Goal: Transaction & Acquisition: Subscribe to service/newsletter

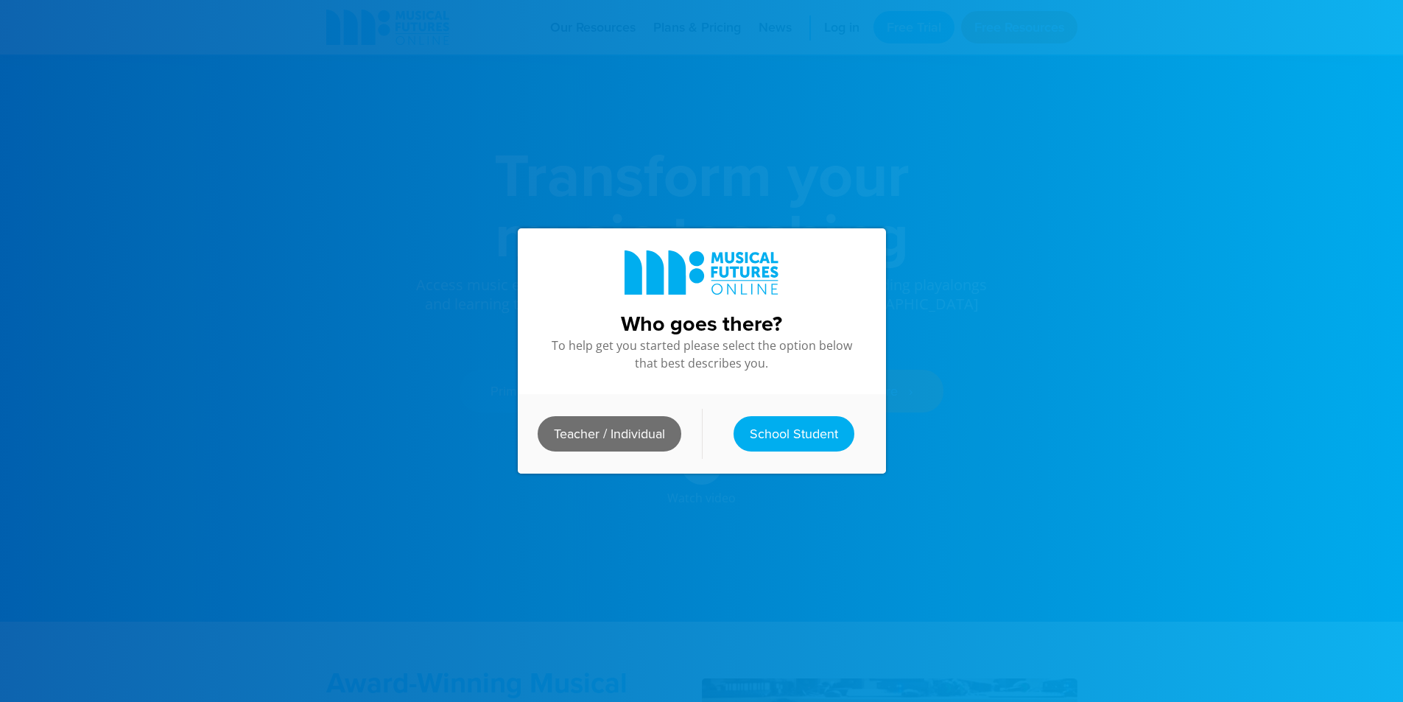
click at [597, 426] on link "Teacher / Individual" at bounding box center [610, 433] width 144 height 35
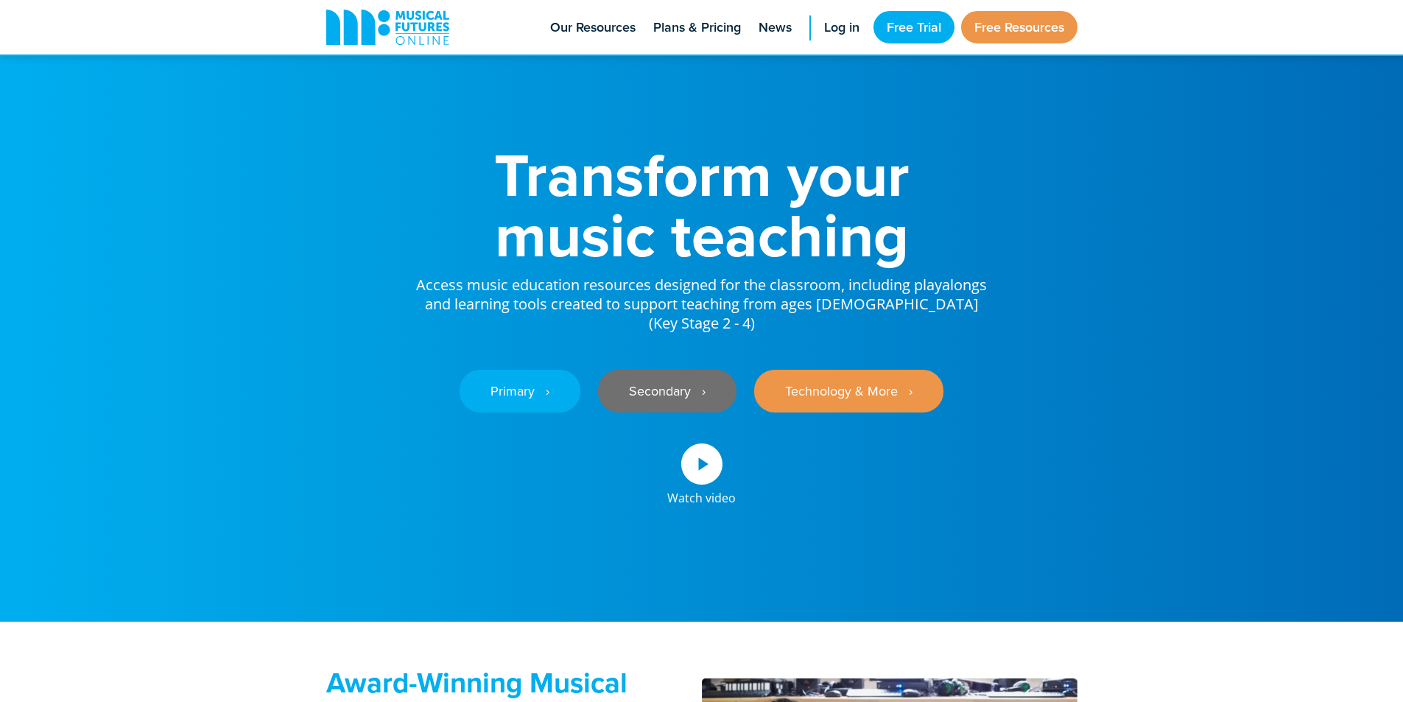
click at [667, 405] on link "Secondary ‎‏‏‎ ‎ ›" at bounding box center [667, 391] width 138 height 43
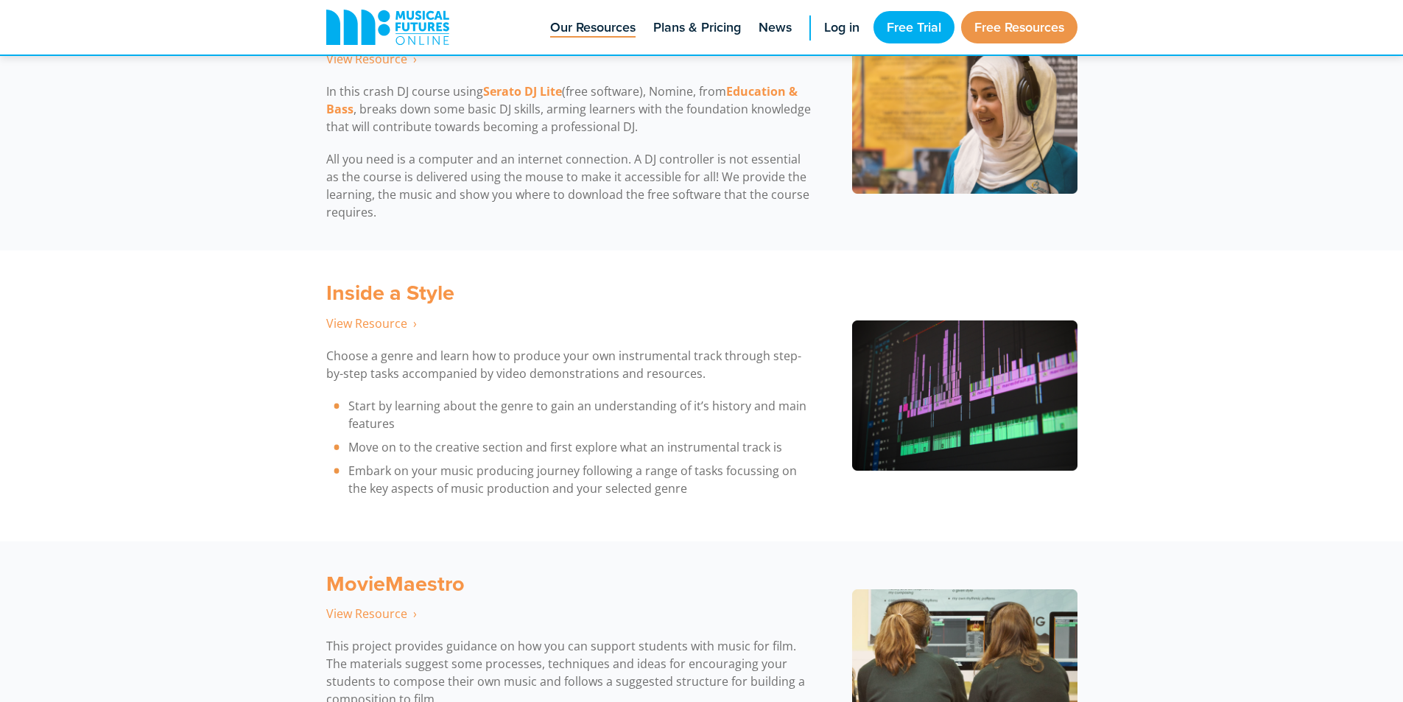
scroll to position [5054, 0]
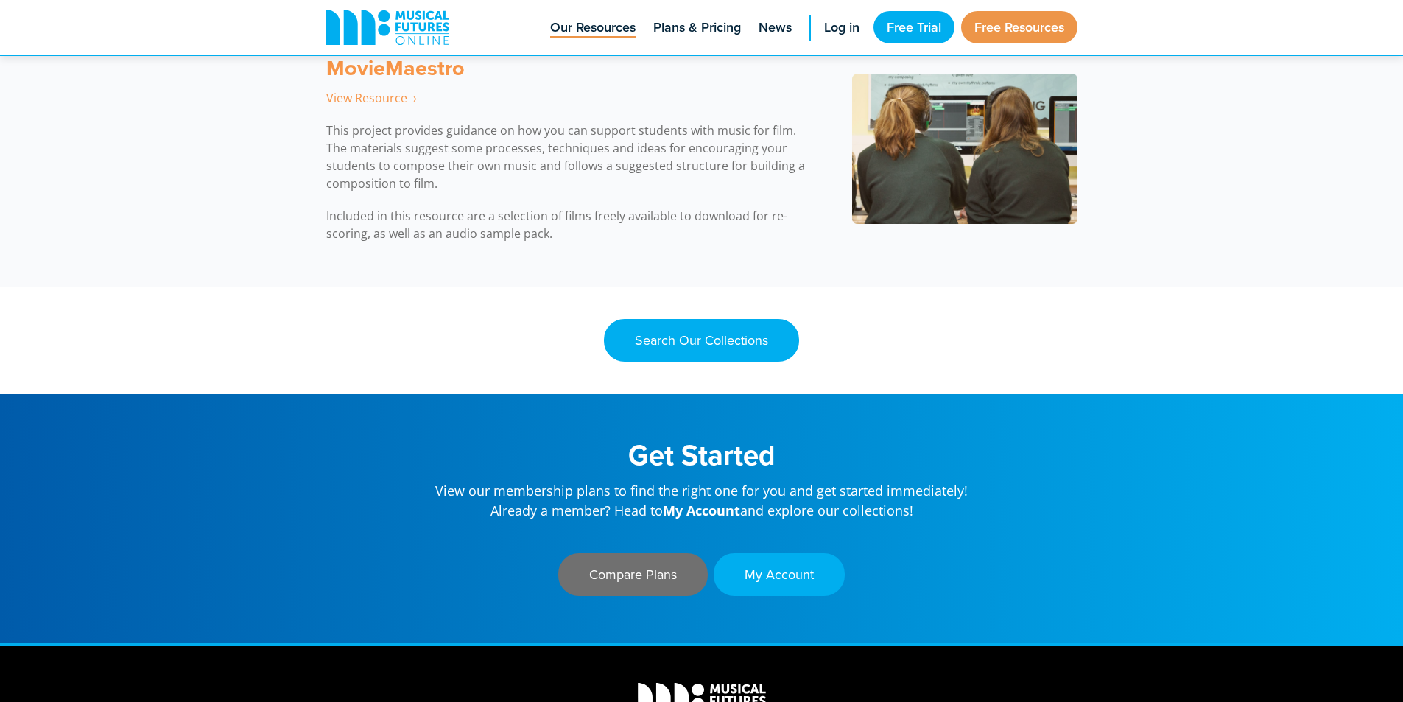
click at [619, 569] on link "Compare Plans" at bounding box center [633, 574] width 150 height 43
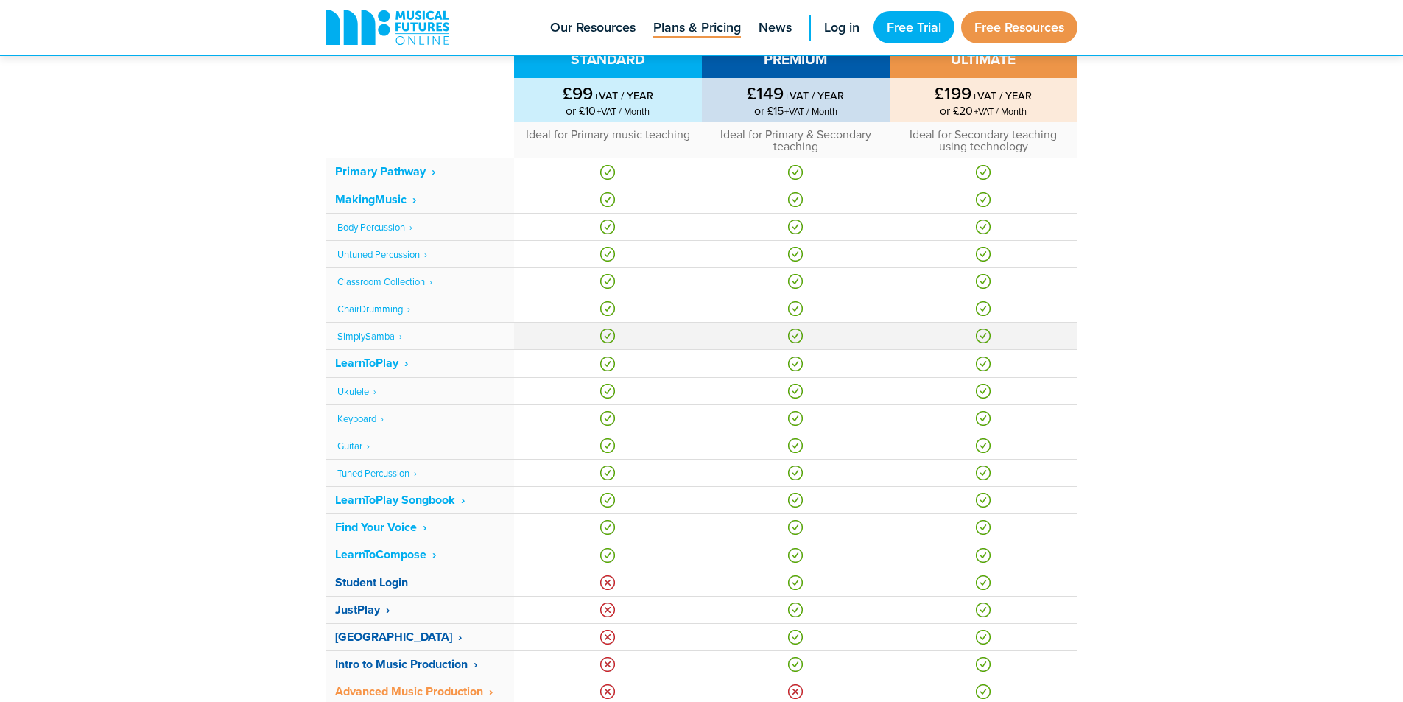
scroll to position [693, 0]
